Goal: Check status: Check status

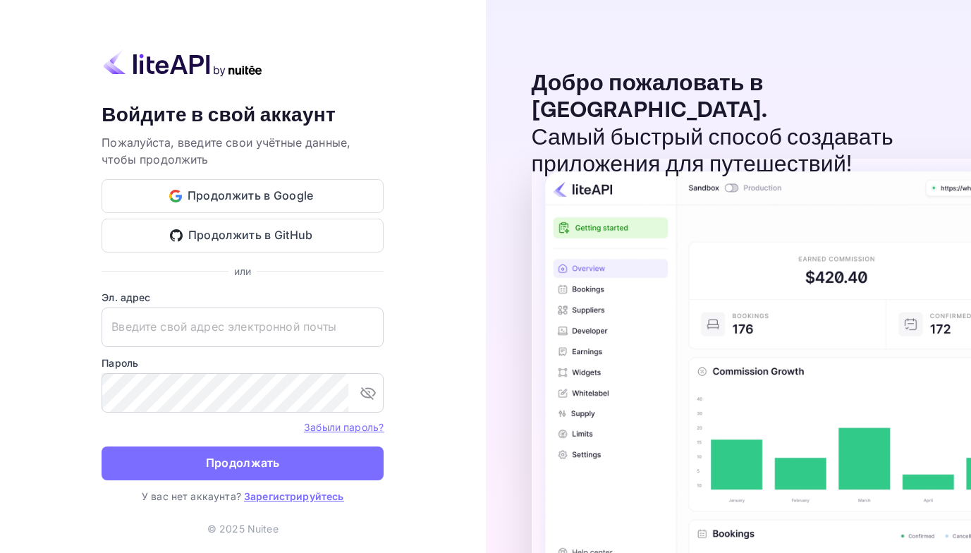
type input "[EMAIL_ADDRESS][DOMAIN_NAME]"
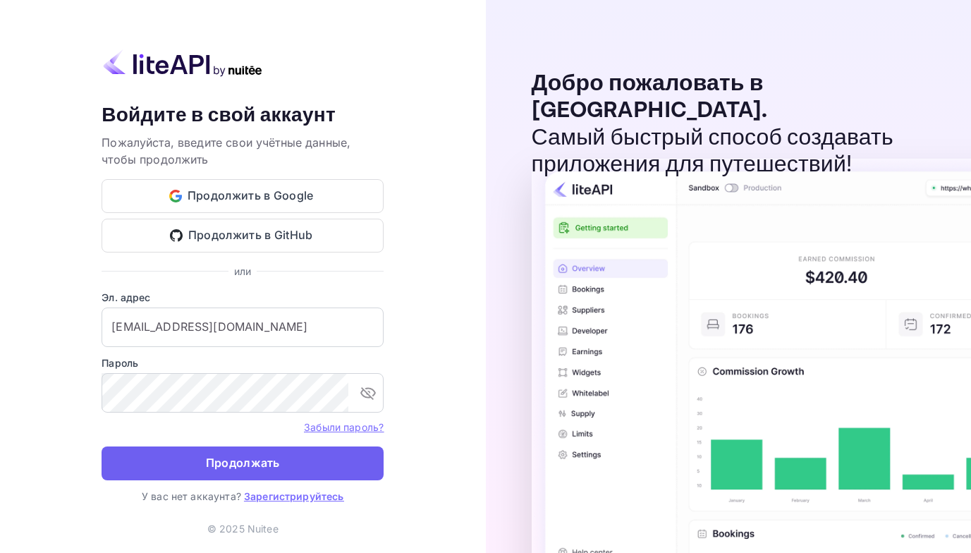
drag, startPoint x: 0, startPoint y: 0, endPoint x: 267, endPoint y: 449, distance: 522.5
click at [267, 449] on button "Продолжать" at bounding box center [243, 463] width 282 height 34
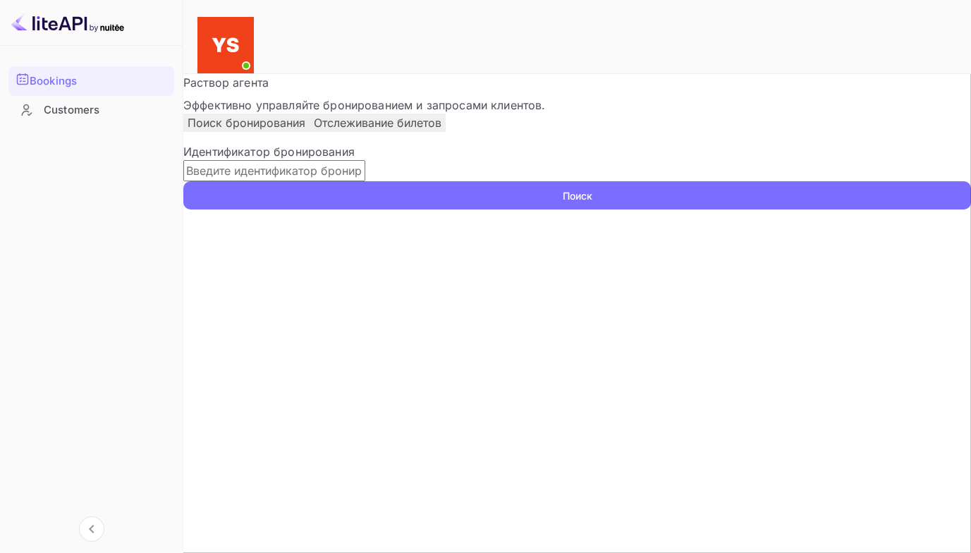
click at [247, 181] on input "text" at bounding box center [274, 170] width 182 height 21
paste input "9496170"
type input "9496170"
click at [183, 181] on button "Поиск" at bounding box center [576, 195] width 787 height 28
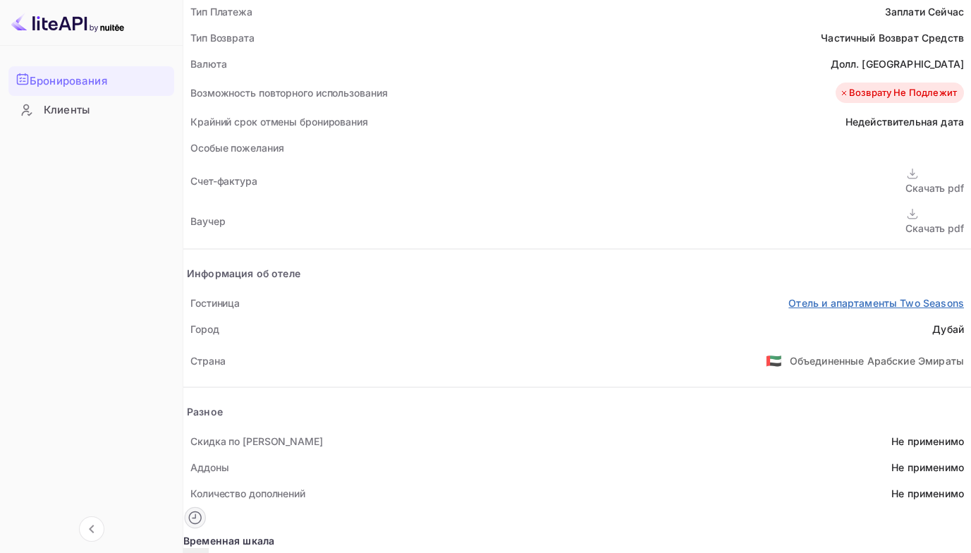
scroll to position [583, 0]
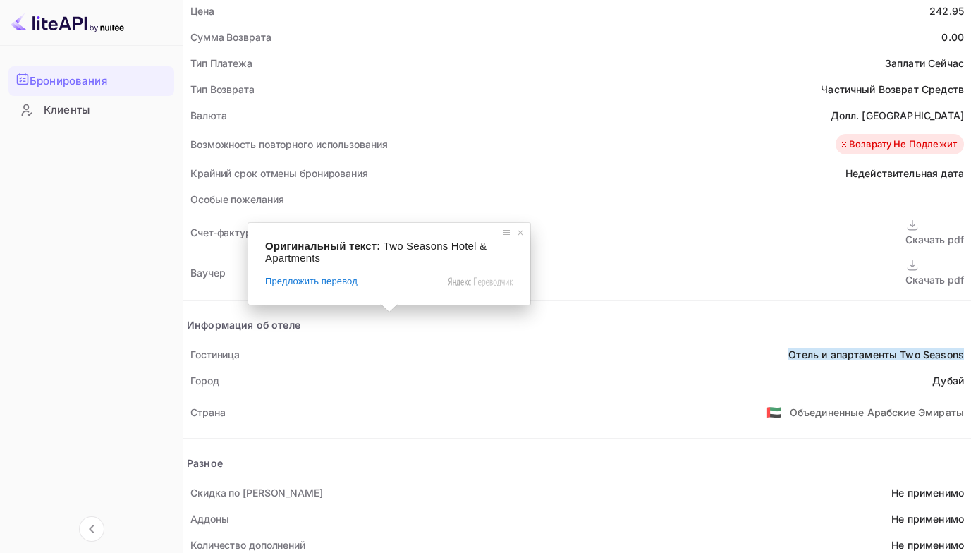
click at [409, 261] on div "Оригинальный текст: Two Seasons Hotel & Apartments" at bounding box center [389, 252] width 248 height 24
drag, startPoint x: 668, startPoint y: 281, endPoint x: 658, endPoint y: 282, distance: 10.0
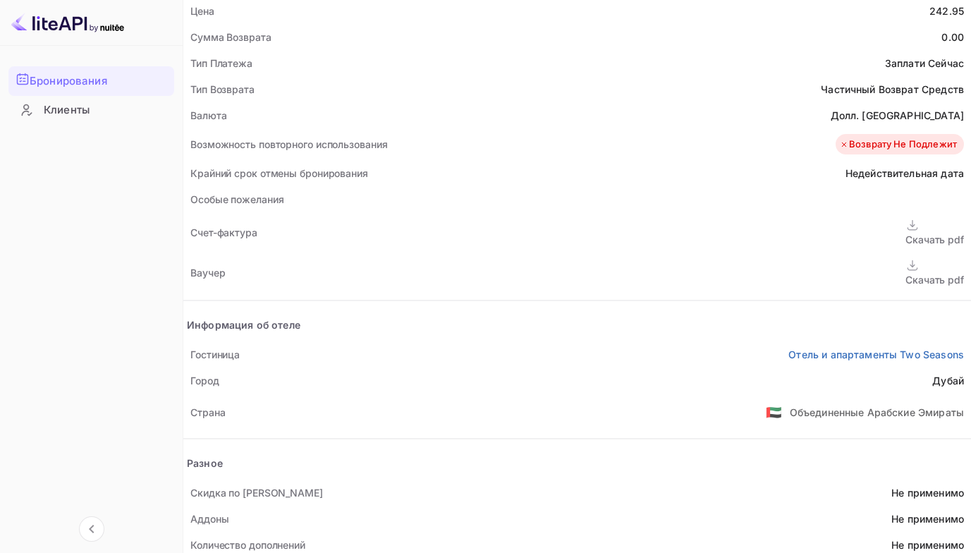
click at [905, 274] on ya-tr-span "Скачать pdf" at bounding box center [934, 280] width 59 height 12
click at [788, 348] on ya-tr-span "Отель и апартаменты Two Seasons" at bounding box center [876, 354] width 176 height 12
